Goal: Task Accomplishment & Management: Use online tool/utility

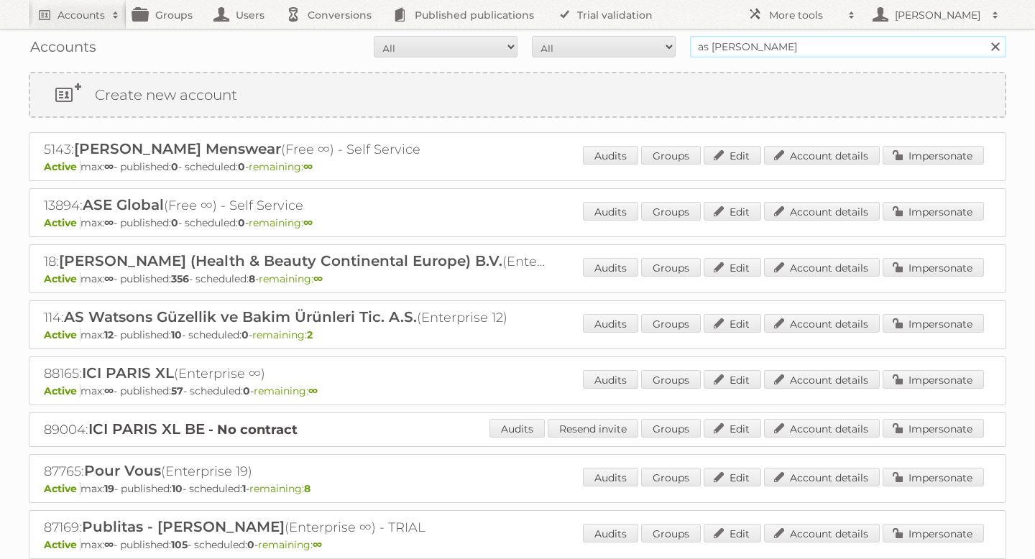
click at [747, 49] on input "as watson" at bounding box center [848, 47] width 316 height 22
type input "pets place"
click at [984, 36] on input "Search" at bounding box center [995, 47] width 22 height 22
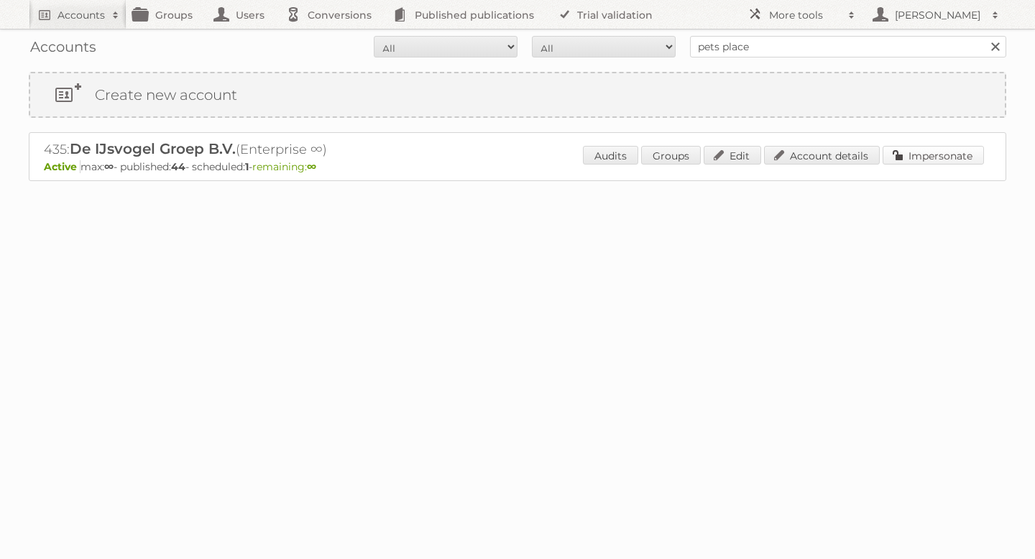
click at [936, 160] on link "Impersonate" at bounding box center [933, 155] width 101 height 19
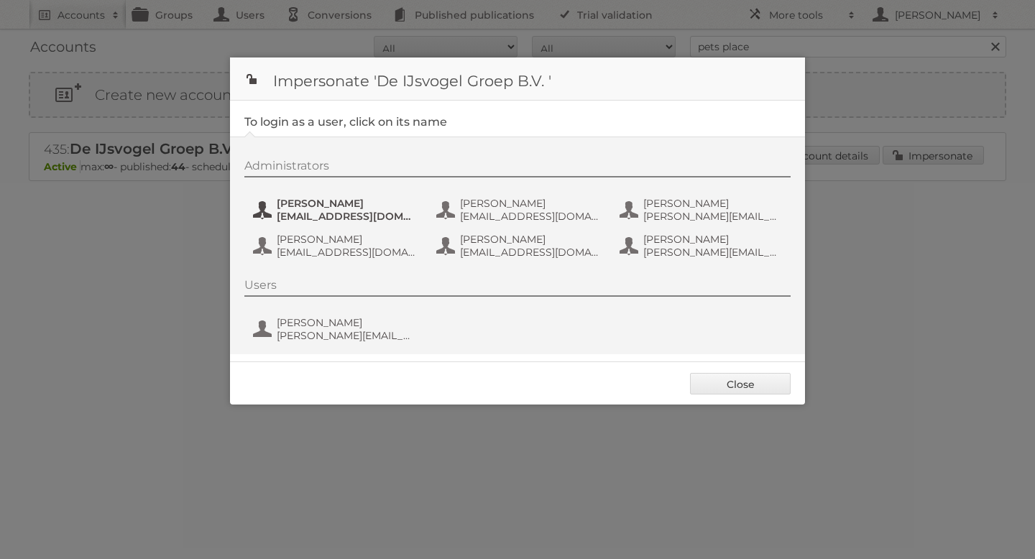
click at [346, 215] on span "bas.van.der.beek@ijsvogelretail.nl" at bounding box center [346, 216] width 139 height 13
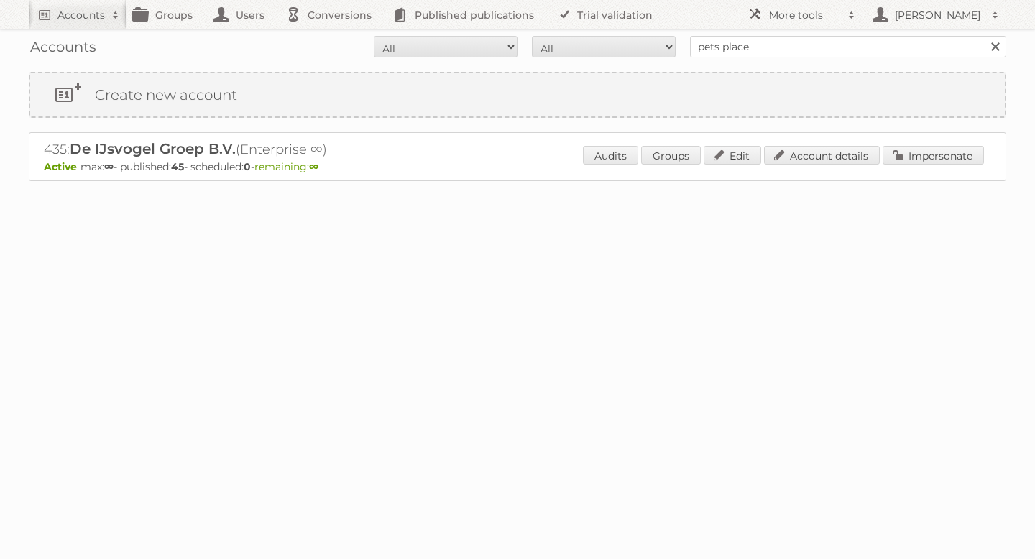
click at [744, 45] on input "pets place" at bounding box center [848, 47] width 316 height 22
type input "mitra"
click at [984, 36] on input "Search" at bounding box center [995, 47] width 22 height 22
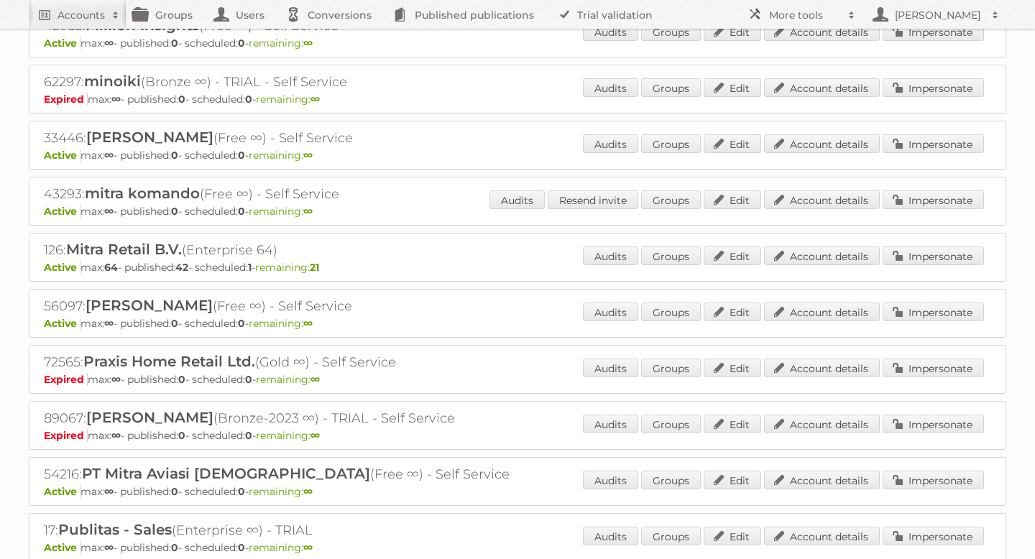
scroll to position [533, 0]
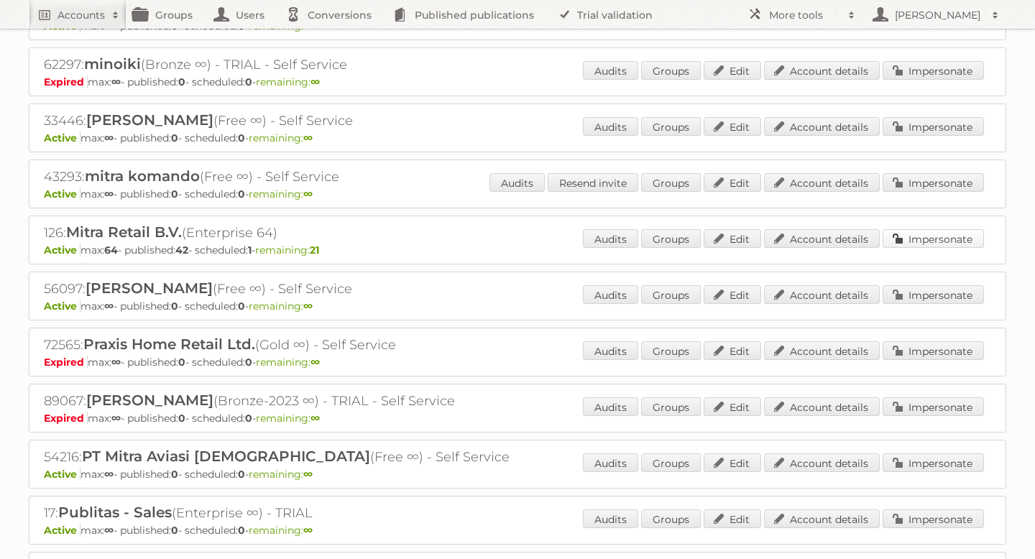
click at [913, 241] on link "Impersonate" at bounding box center [933, 238] width 101 height 19
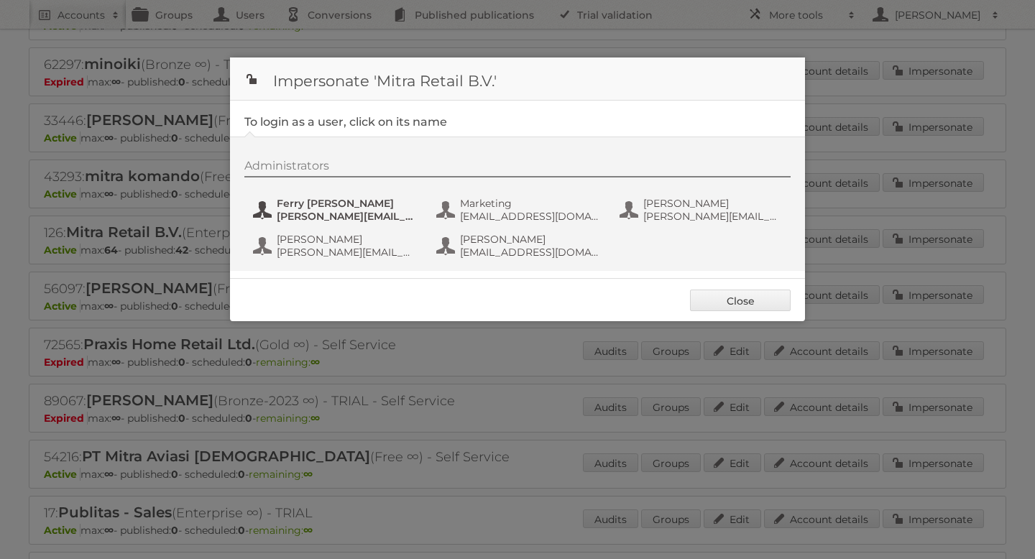
click at [317, 213] on span "f.thissen@ditzijnweij.nl" at bounding box center [346, 216] width 139 height 13
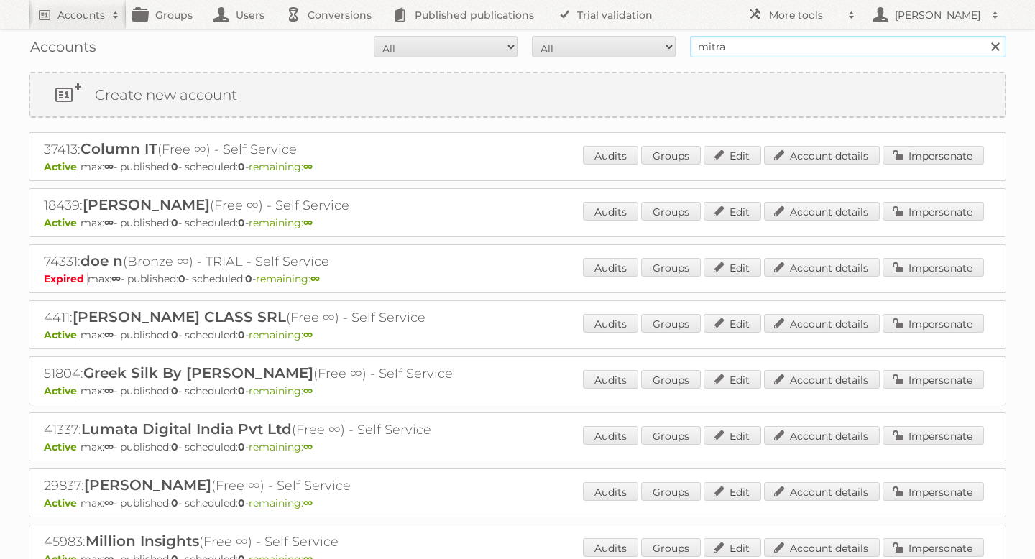
click at [774, 50] on input "mitra" at bounding box center [848, 47] width 316 height 22
type input "lampidee"
click at [984, 36] on input "Search" at bounding box center [995, 47] width 22 height 22
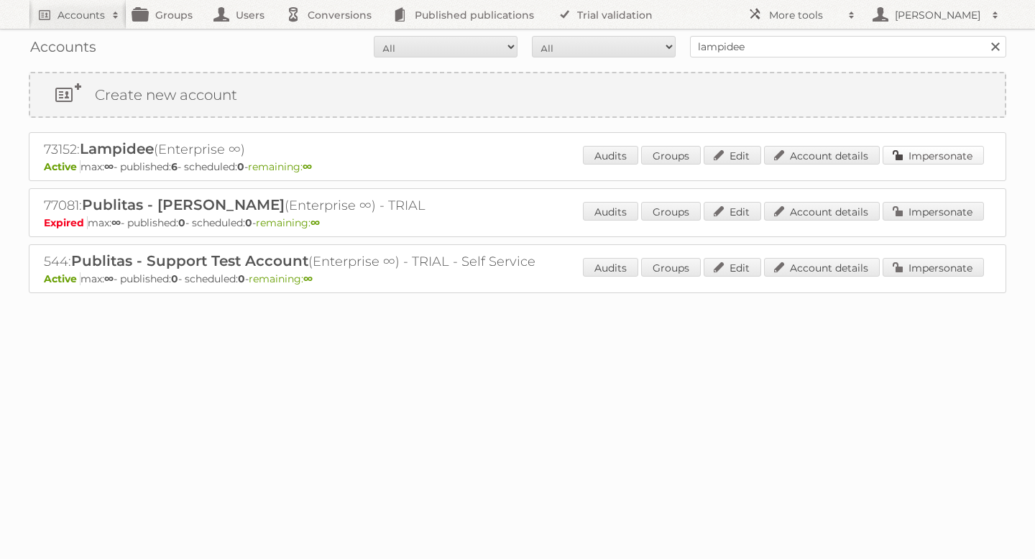
click at [934, 150] on link "Impersonate" at bounding box center [933, 155] width 101 height 19
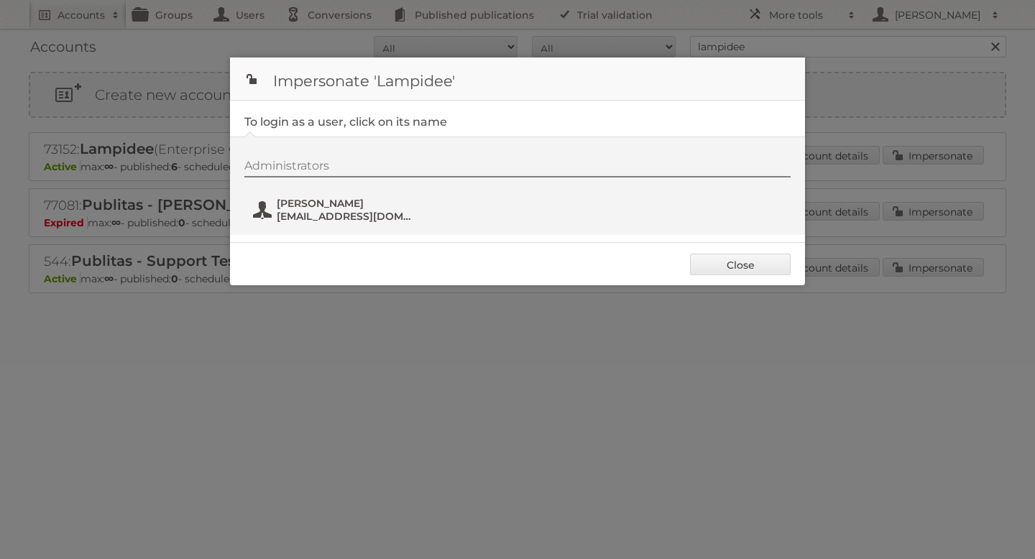
click at [350, 204] on span "[PERSON_NAME]" at bounding box center [346, 203] width 139 height 13
